Goal: Information Seeking & Learning: Learn about a topic

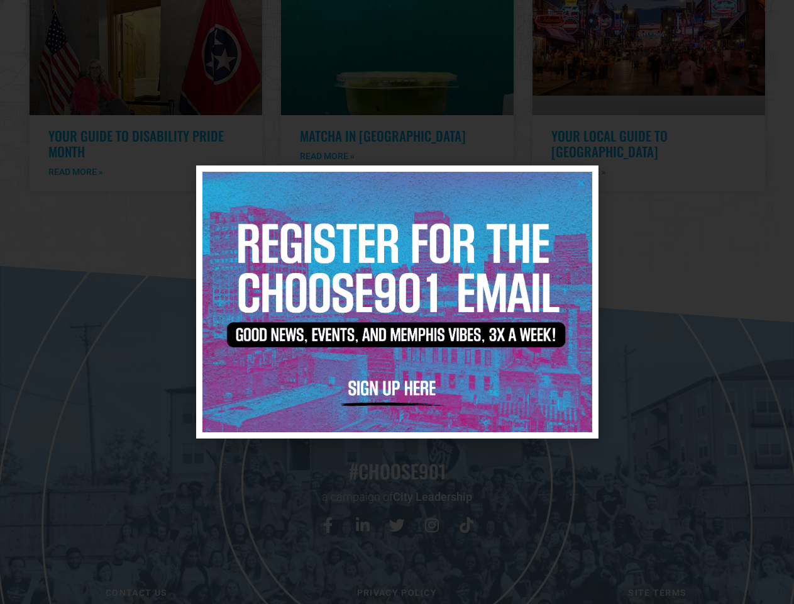
scroll to position [2594, 0]
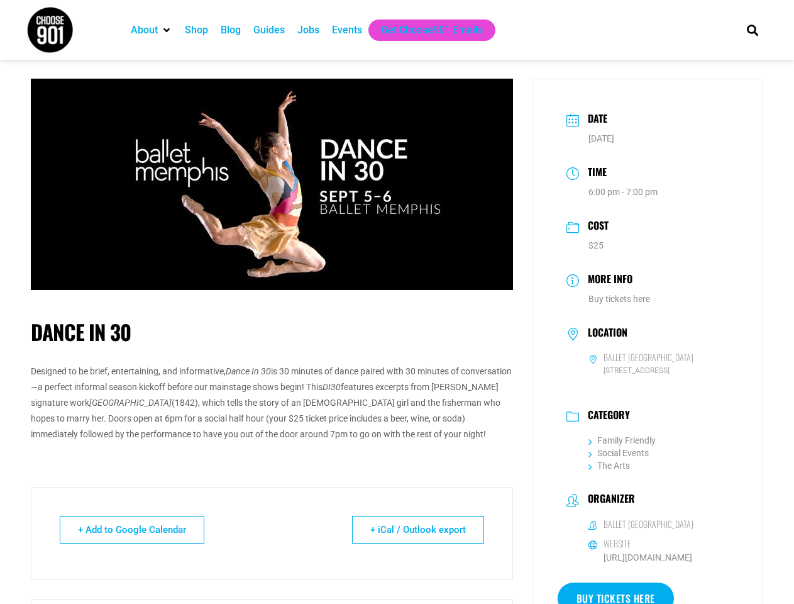
click at [397, 302] on div "Dance In 30 Designed to be brief, entertaining, and informative, Dance In 30 is…" at bounding box center [272, 387] width 482 height 186
click at [752, 30] on icon "Search" at bounding box center [752, 29] width 21 height 21
